Goal: Task Accomplishment & Management: Use online tool/utility

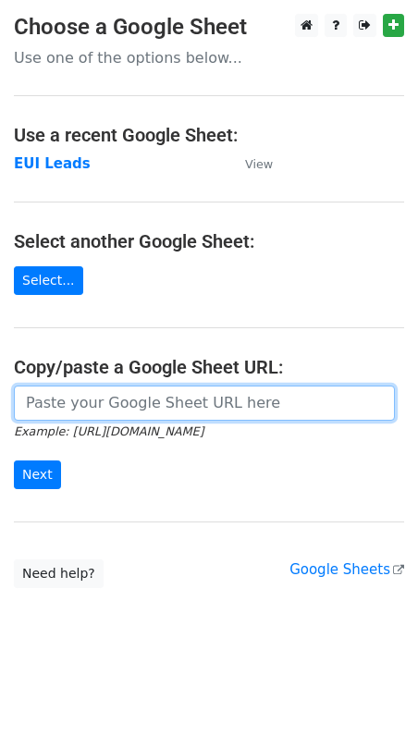
click at [110, 401] on input "url" at bounding box center [204, 402] width 381 height 35
paste input "[URL][DOMAIN_NAME]"
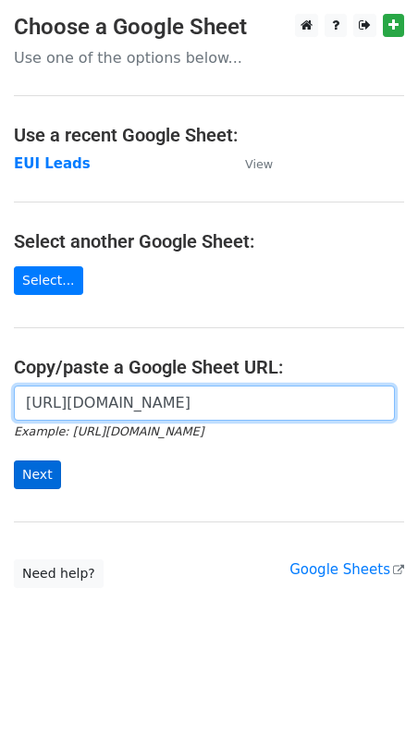
type input "https://docs.google.com/spreadsheets/d/1CyaBZLCWbhvbpDUdBcE8vnAgcOMnfGbAZuttZJe…"
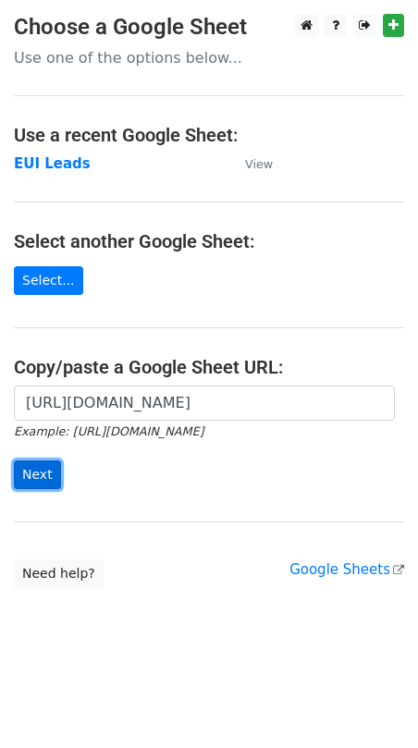
scroll to position [0, 0]
click at [43, 469] on input "Next" at bounding box center [37, 474] width 47 height 29
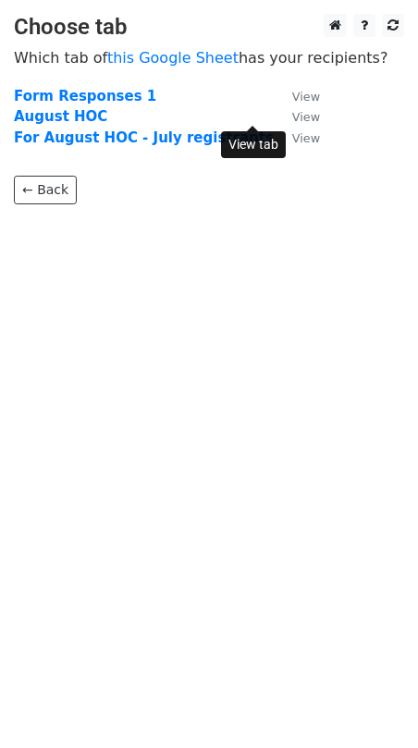
click at [292, 117] on small "View" at bounding box center [306, 117] width 28 height 14
click at [81, 120] on strong "August HOC" at bounding box center [60, 116] width 93 height 17
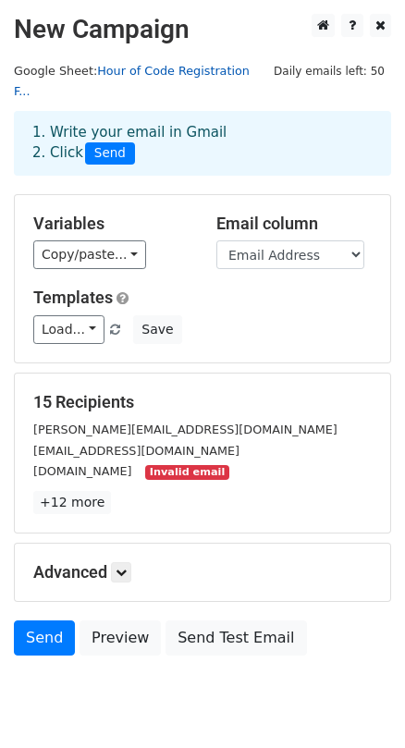
click at [166, 74] on link "Hour of Code Registration F..." at bounding box center [132, 81] width 236 height 35
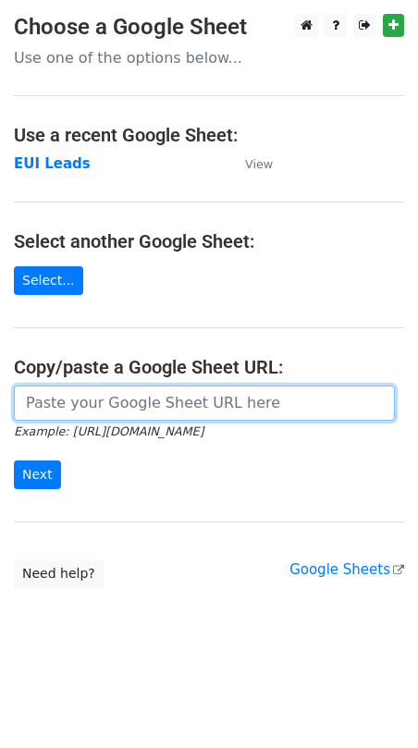
click at [43, 399] on input "url" at bounding box center [204, 402] width 381 height 35
paste input "[URL][DOMAIN_NAME]"
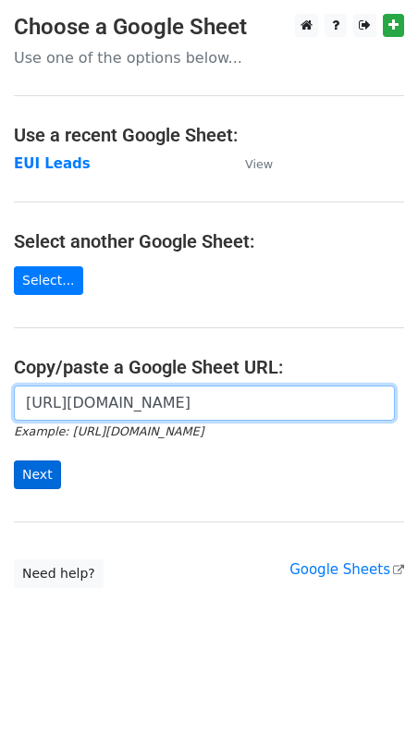
type input "[URL][DOMAIN_NAME]"
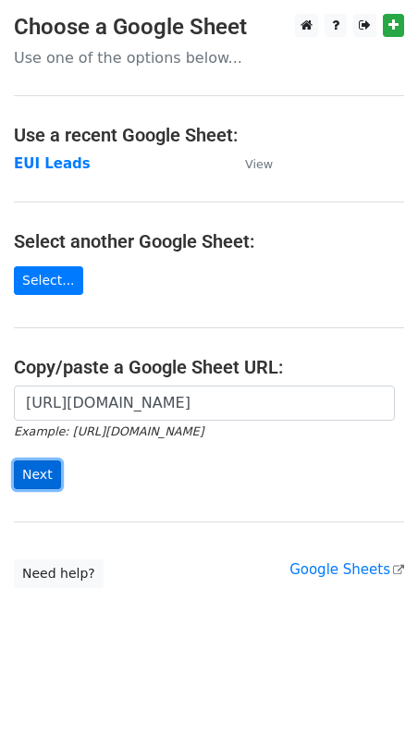
scroll to position [0, 0]
click at [38, 475] on input "Next" at bounding box center [37, 474] width 47 height 29
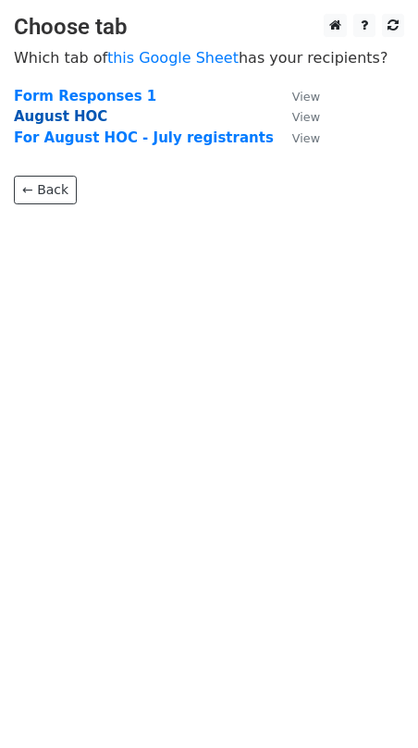
click at [79, 116] on strong "August HOC" at bounding box center [60, 116] width 93 height 17
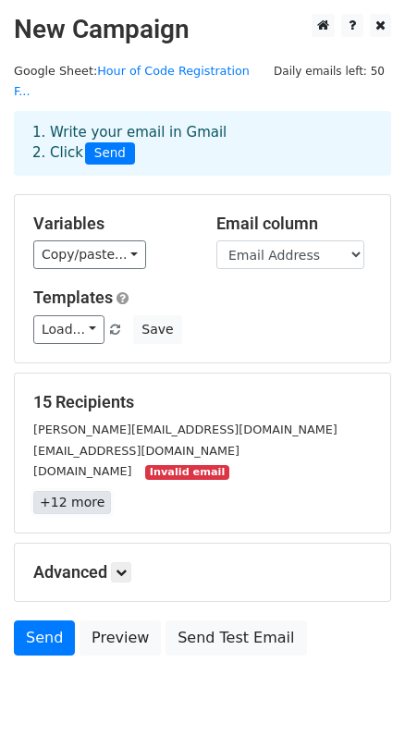
click at [70, 491] on link "+12 more" at bounding box center [72, 502] width 78 height 23
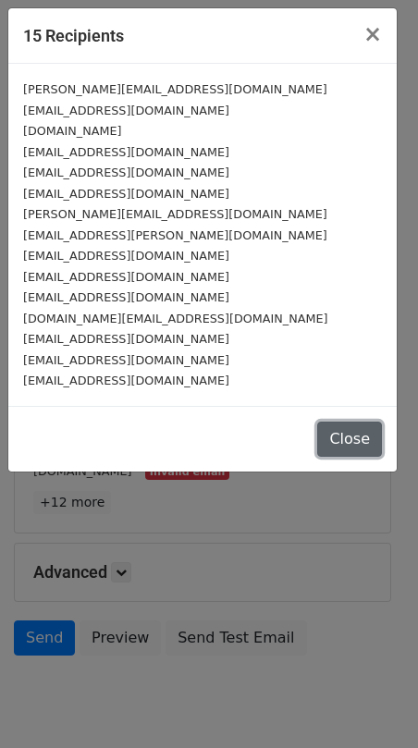
click at [351, 439] on button "Close" at bounding box center [349, 438] width 65 height 35
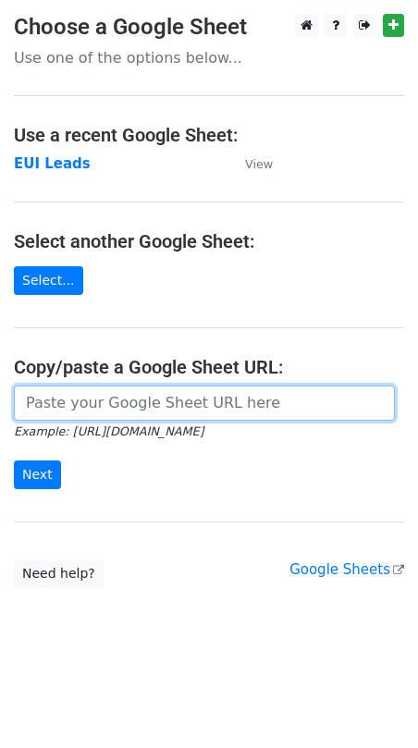
click at [86, 401] on input "url" at bounding box center [204, 402] width 381 height 35
paste input "[URL][DOMAIN_NAME]"
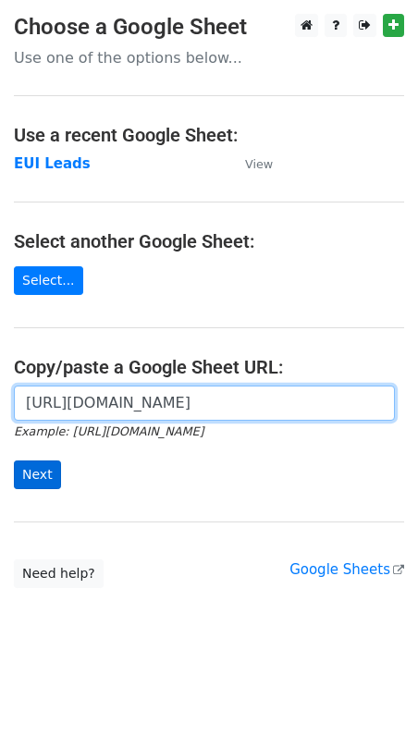
type input "[URL][DOMAIN_NAME]"
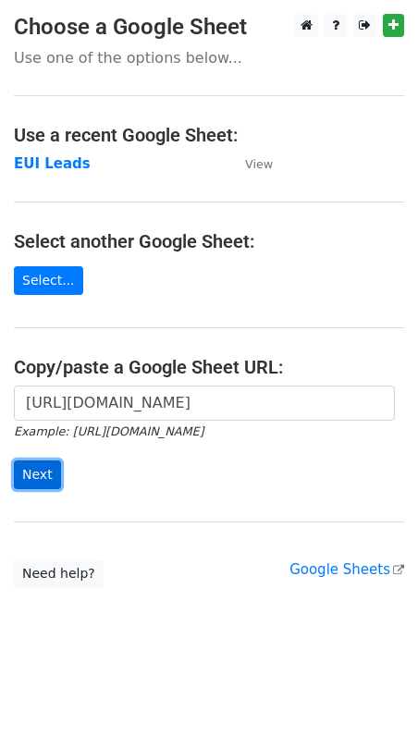
scroll to position [0, 0]
click at [31, 476] on input "Next" at bounding box center [37, 474] width 47 height 29
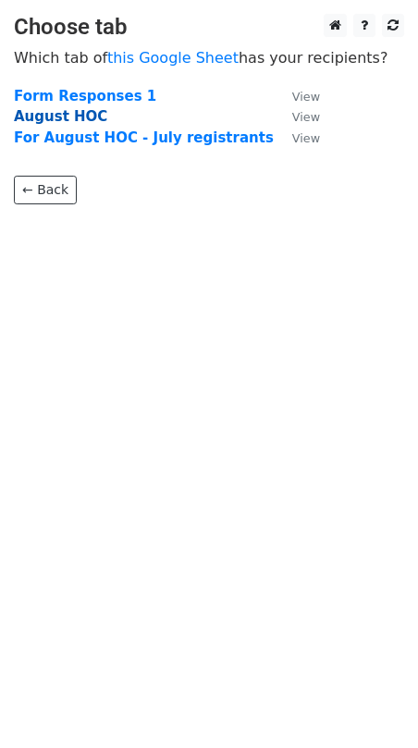
click at [38, 114] on strong "August HOC" at bounding box center [60, 116] width 93 height 17
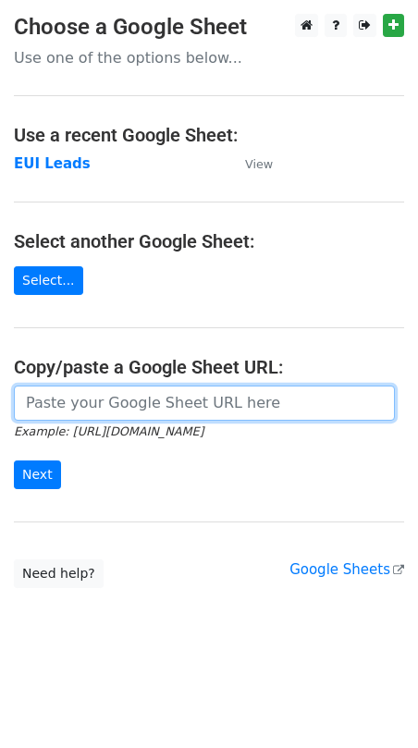
click at [56, 408] on input "url" at bounding box center [204, 402] width 381 height 35
paste input "Hour of Code: Registration Confirmed!"
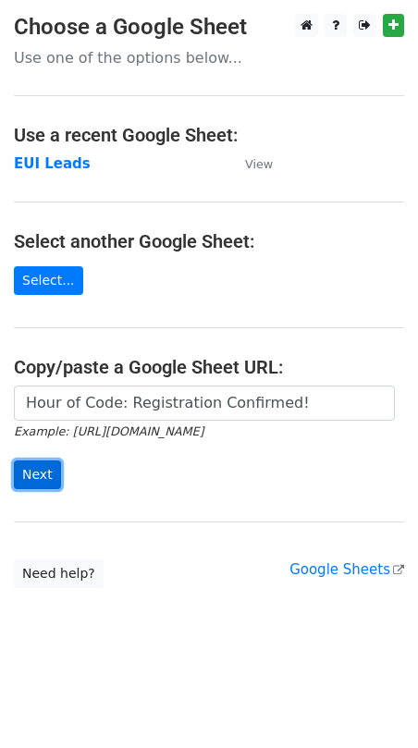
click at [38, 478] on input "Next" at bounding box center [37, 474] width 47 height 29
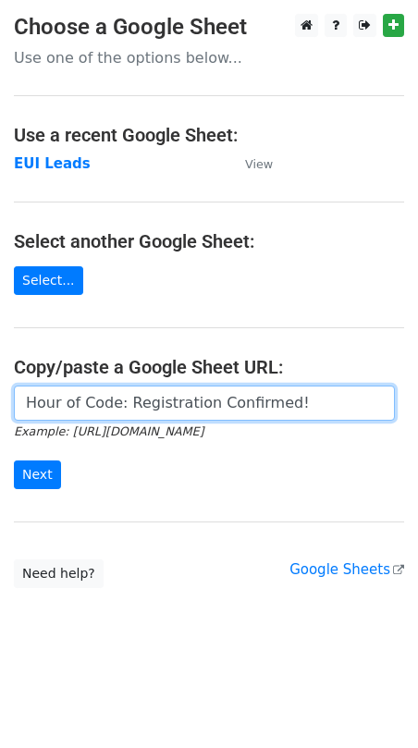
click at [93, 406] on input "Hour of Code: Registration Confirmed!" at bounding box center [204, 402] width 381 height 35
paste input "https://docs.google.com/spreadsheets/d/1CyaBZLCWbhvbpDUdBcE8vnAgcOMnfGbAZuttZJe…"
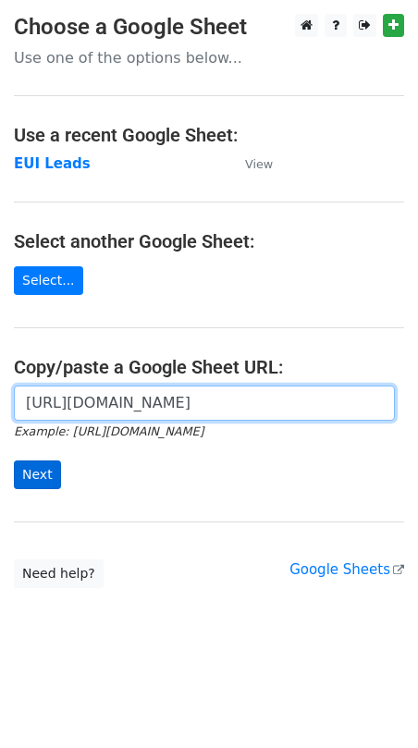
type input "https://docs.google.com/spreadsheets/d/1CyaBZLCWbhvbpDUdBcE8vnAgcOMnfGbAZuttZJe…"
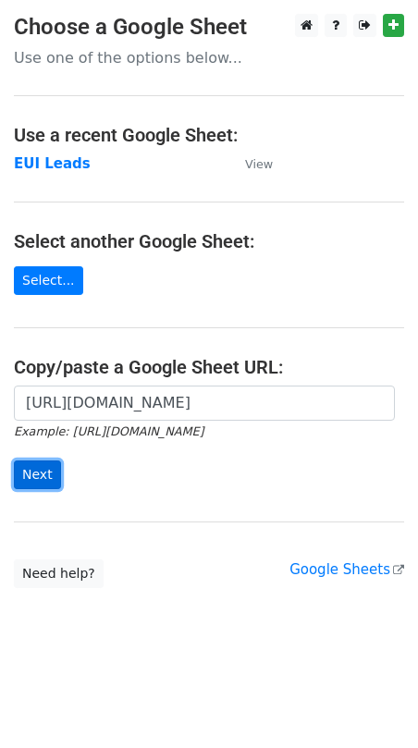
scroll to position [0, 0]
click at [31, 460] on input "Next" at bounding box center [37, 474] width 47 height 29
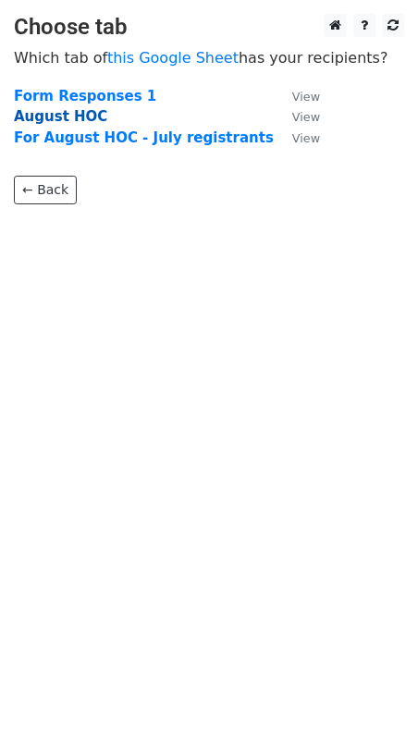
click at [42, 116] on strong "August HOC" at bounding box center [60, 116] width 93 height 17
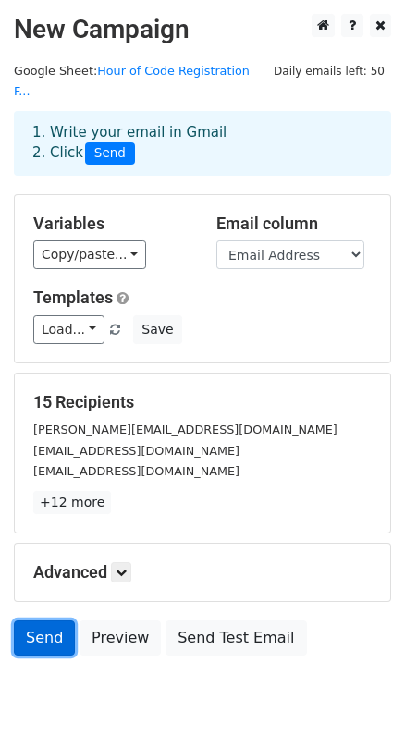
click at [47, 624] on link "Send" at bounding box center [44, 637] width 61 height 35
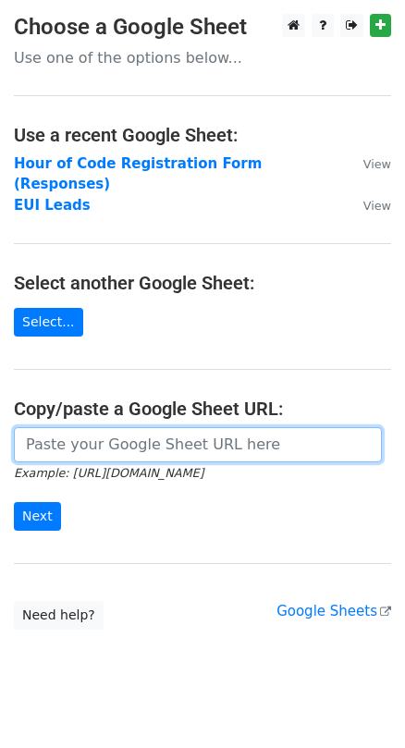
click at [92, 429] on input "url" at bounding box center [198, 444] width 368 height 35
paste input "[URL][DOMAIN_NAME]"
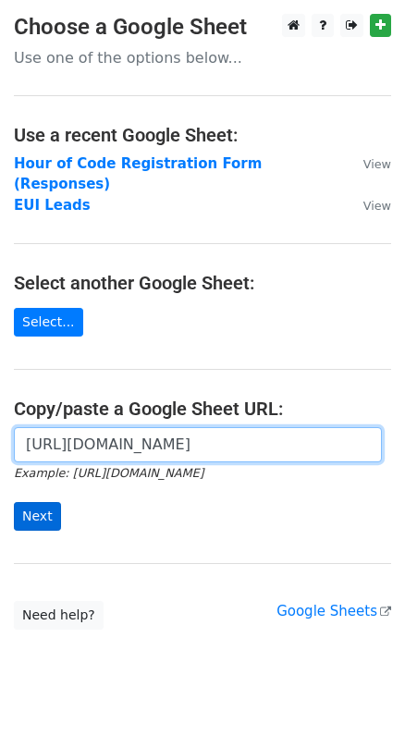
type input "https://docs.google.com/spreadsheets/d/1CyaBZLCWbhvbpDUdBcE8vnAgcOMnfGbAZuttZJe…"
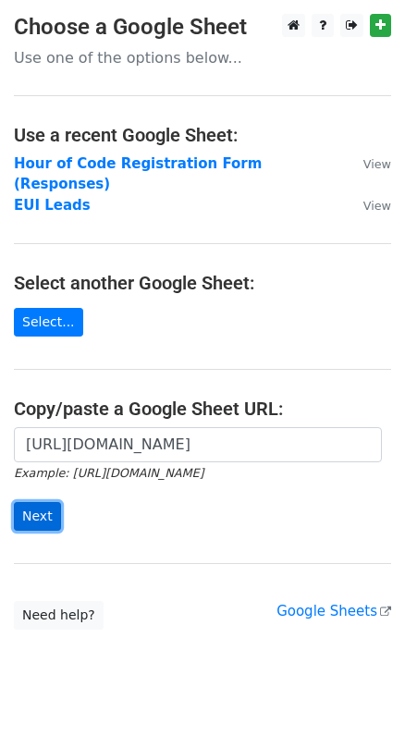
scroll to position [0, 0]
click at [36, 502] on input "Next" at bounding box center [37, 516] width 47 height 29
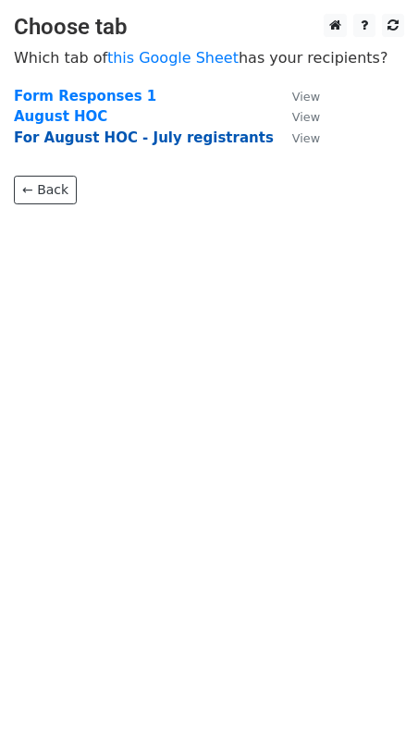
click at [88, 141] on strong "For August HOC - July registrants" at bounding box center [144, 137] width 260 height 17
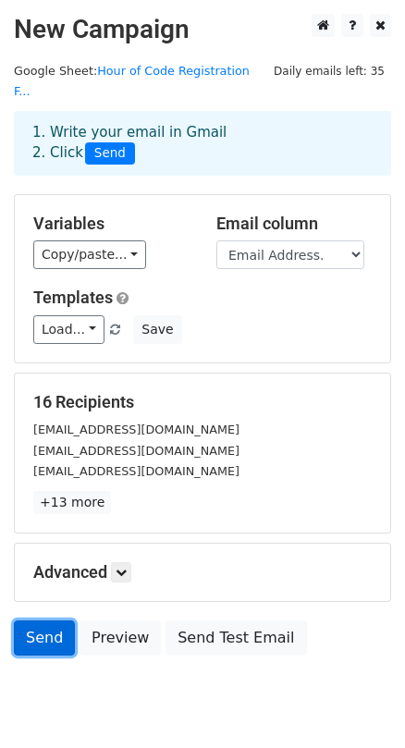
click at [45, 628] on link "Send" at bounding box center [44, 637] width 61 height 35
